Goal: Information Seeking & Learning: Learn about a topic

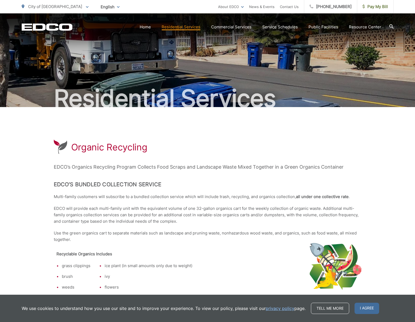
click at [57, 4] on span "City of [GEOGRAPHIC_DATA]" at bounding box center [55, 6] width 54 height 5
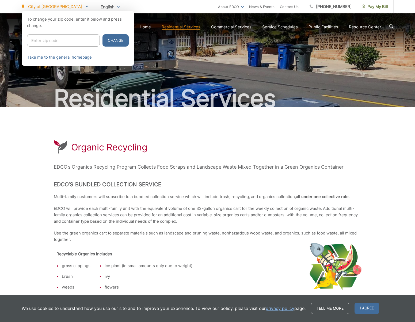
click at [47, 40] on input "Enter zip code" at bounding box center [63, 40] width 73 height 12
type input "91941"
click at [102, 42] on button "Change" at bounding box center [115, 40] width 26 height 12
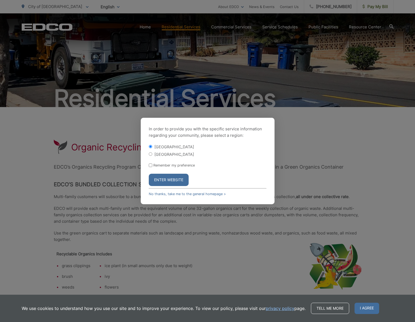
click at [174, 180] on button "Enter Website" at bounding box center [169, 179] width 40 height 12
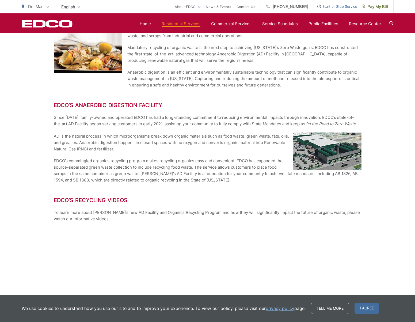
scroll to position [362, 0]
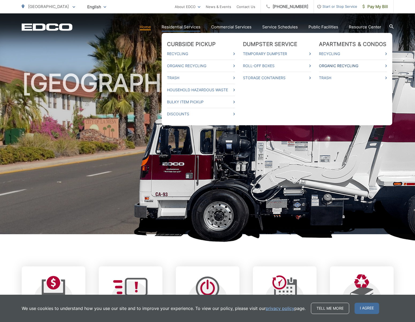
click at [339, 66] on link "Organic Recycling" at bounding box center [353, 66] width 68 height 6
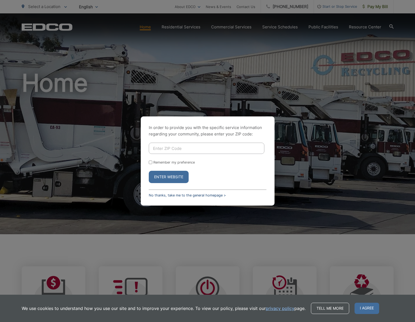
click at [201, 195] on link "No thanks, take me to the general homepage >" at bounding box center [187, 195] width 77 height 4
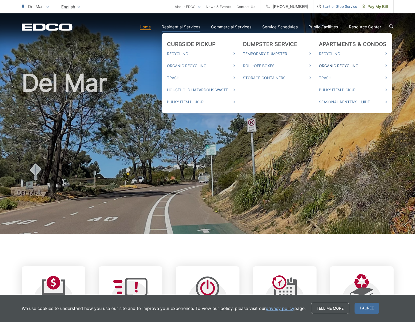
click at [341, 65] on link "Organic Recycling" at bounding box center [353, 66] width 68 height 6
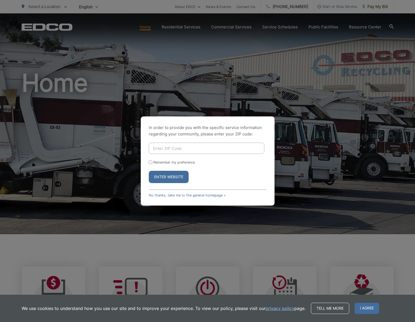
drag, startPoint x: 196, startPoint y: 149, endPoint x: 192, endPoint y: 153, distance: 5.9
click at [196, 149] on input "Enter ZIP Code" at bounding box center [206, 147] width 115 height 11
type input "91941"
click at [168, 175] on button "Enter Website" at bounding box center [169, 177] width 40 height 12
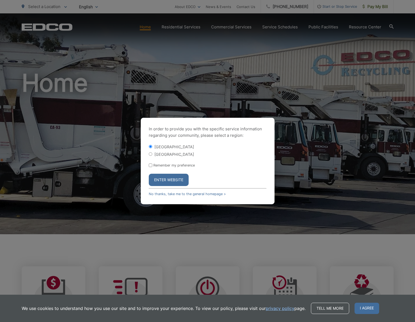
click at [171, 175] on button "Enter Website" at bounding box center [169, 179] width 40 height 12
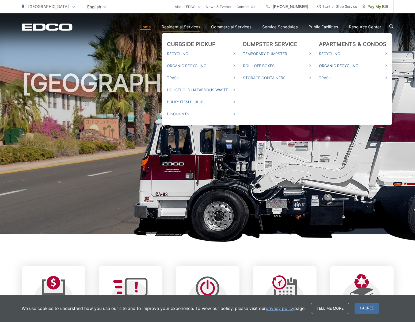
click at [353, 66] on link "Organic Recycling" at bounding box center [353, 66] width 68 height 6
